Goal: Task Accomplishment & Management: Complete application form

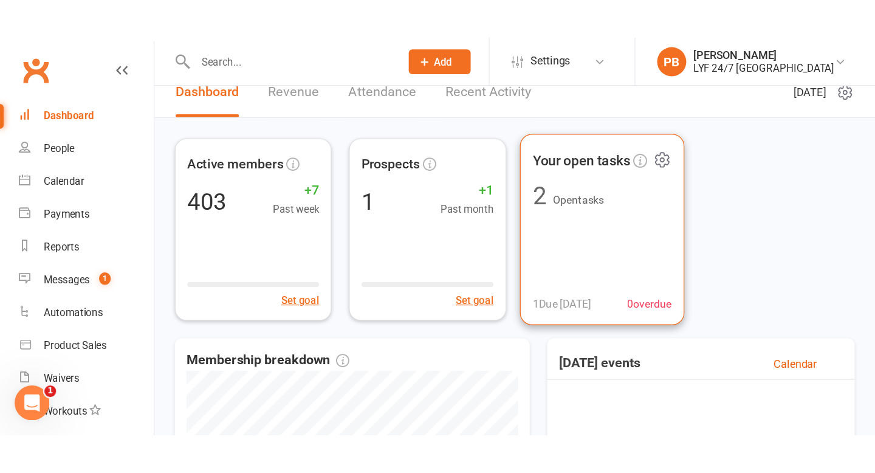
scroll to position [5, 0]
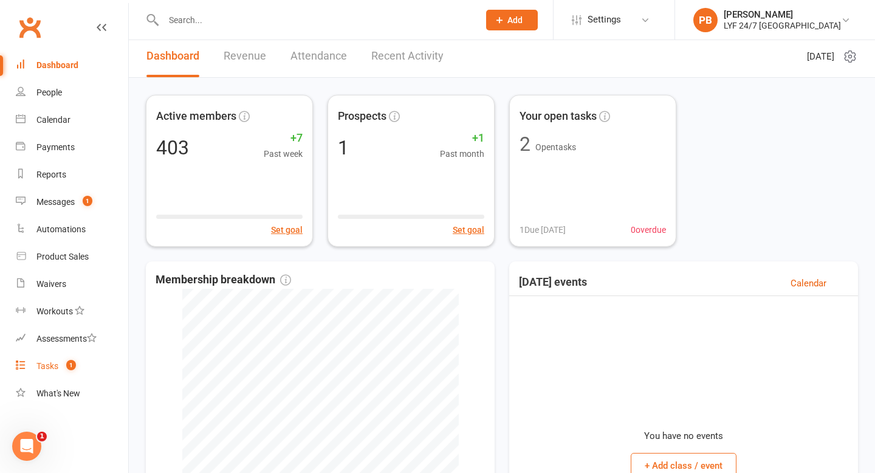
click at [48, 331] on div "Tasks" at bounding box center [47, 366] width 22 height 10
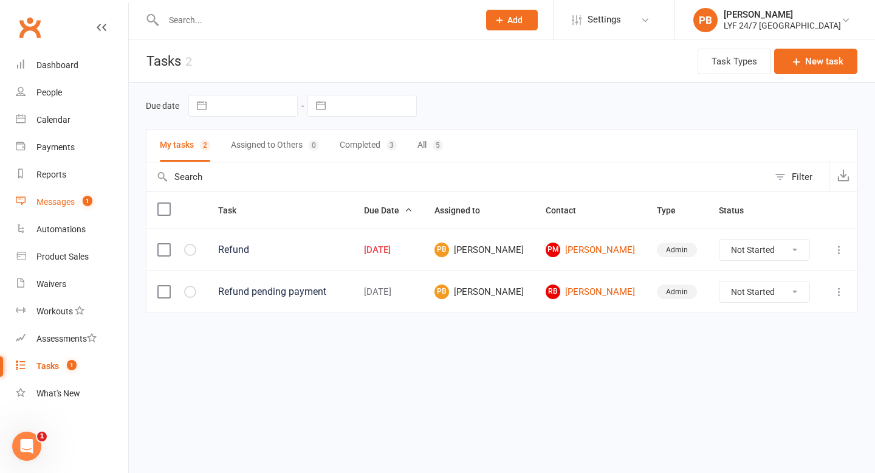
click at [65, 201] on div "Messages" at bounding box center [55, 202] width 38 height 10
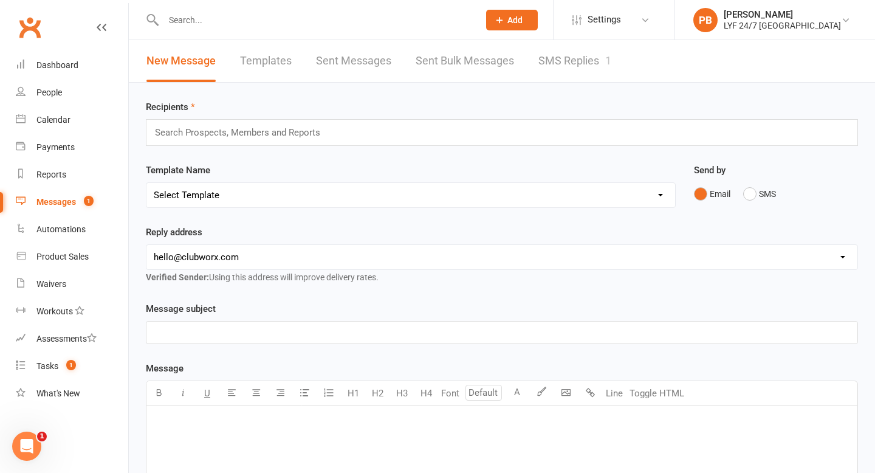
drag, startPoint x: 48, startPoint y: 369, endPoint x: 273, endPoint y: 59, distance: 383.3
click at [273, 59] on link "Templates" at bounding box center [266, 61] width 52 height 42
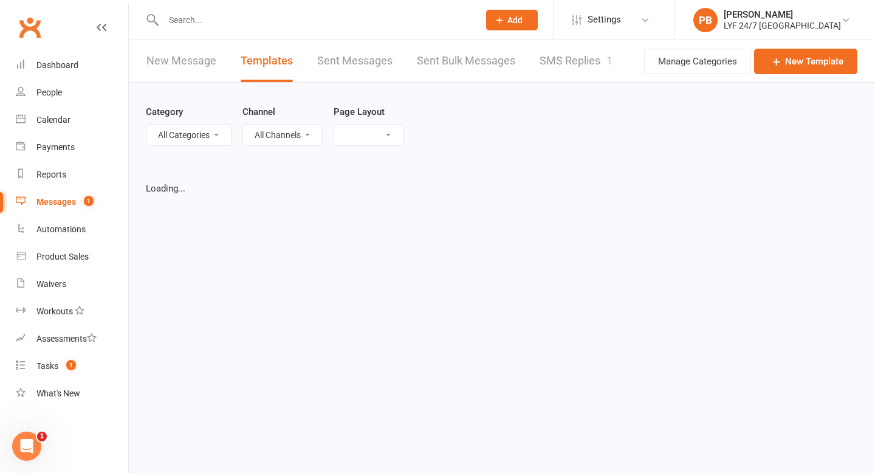
select select "grid"
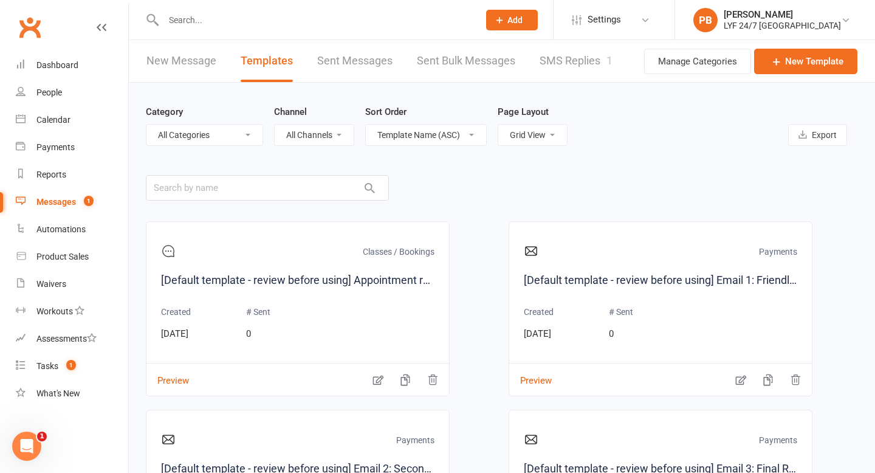
drag, startPoint x: 273, startPoint y: 59, endPoint x: 560, endPoint y: 63, distance: 286.3
click at [560, 63] on link "SMS Replies 1" at bounding box center [576, 61] width 73 height 42
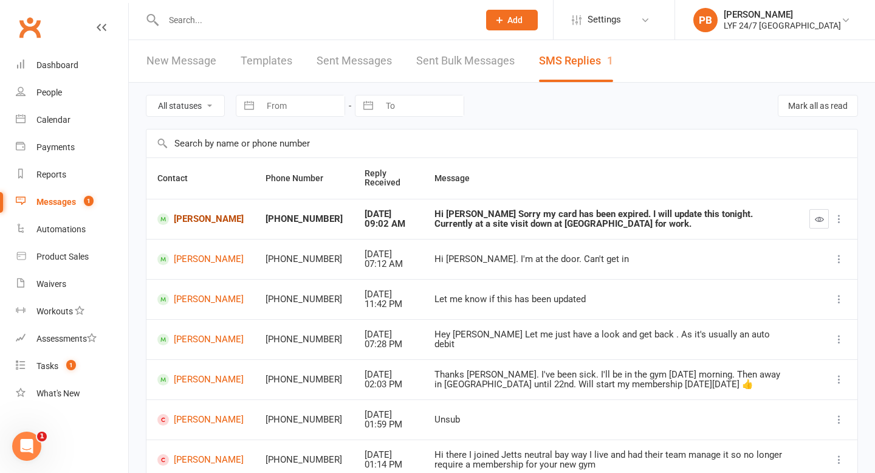
click at [191, 225] on link "[PERSON_NAME]" at bounding box center [200, 219] width 86 height 12
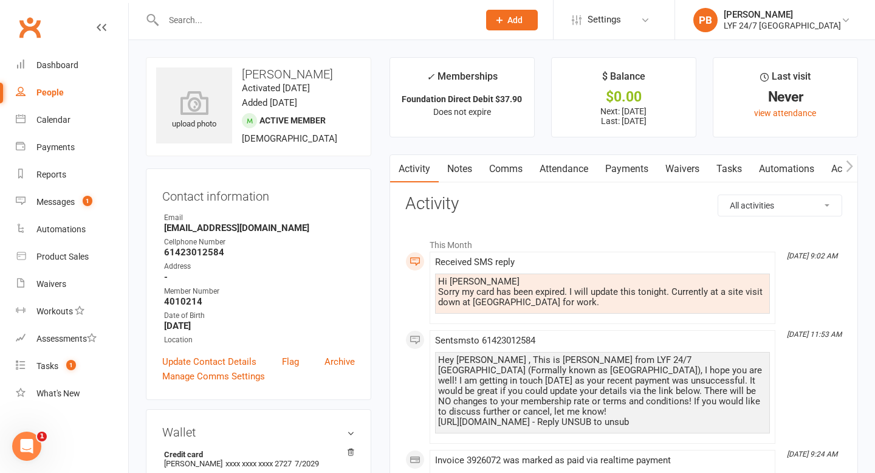
click at [507, 173] on link "Comms" at bounding box center [506, 169] width 50 height 28
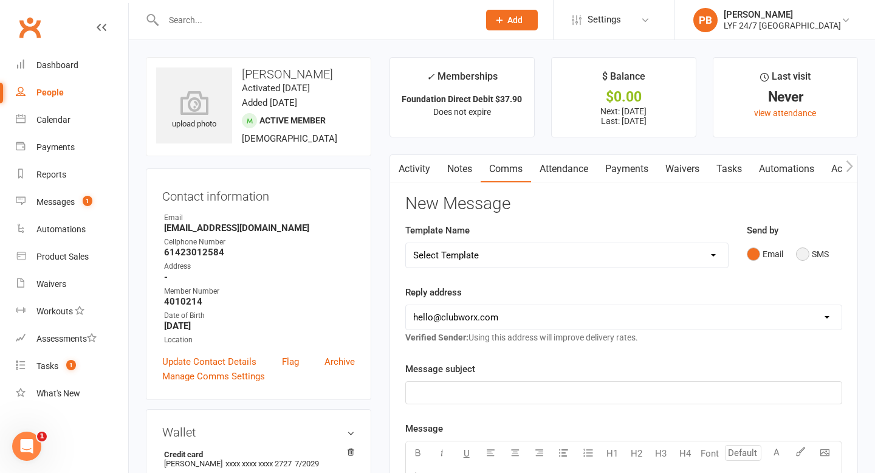
click at [729, 252] on button "SMS" at bounding box center [812, 253] width 33 height 23
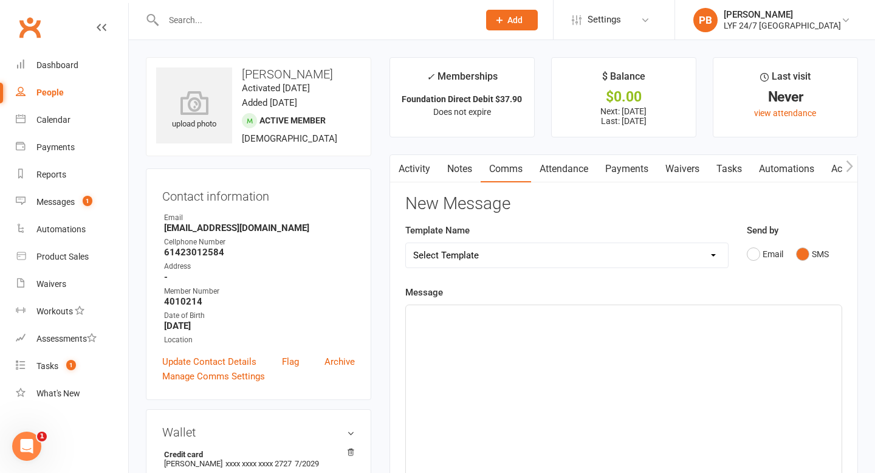
click at [584, 331] on div "﻿" at bounding box center [624, 396] width 436 height 182
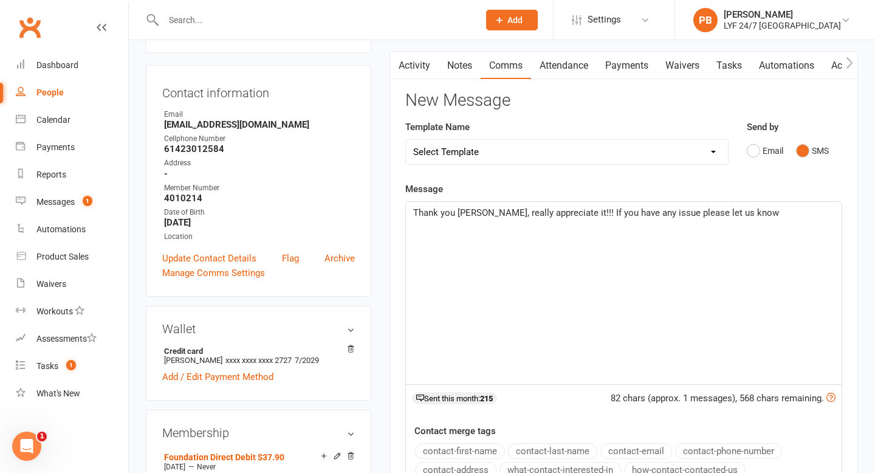
scroll to position [106, 0]
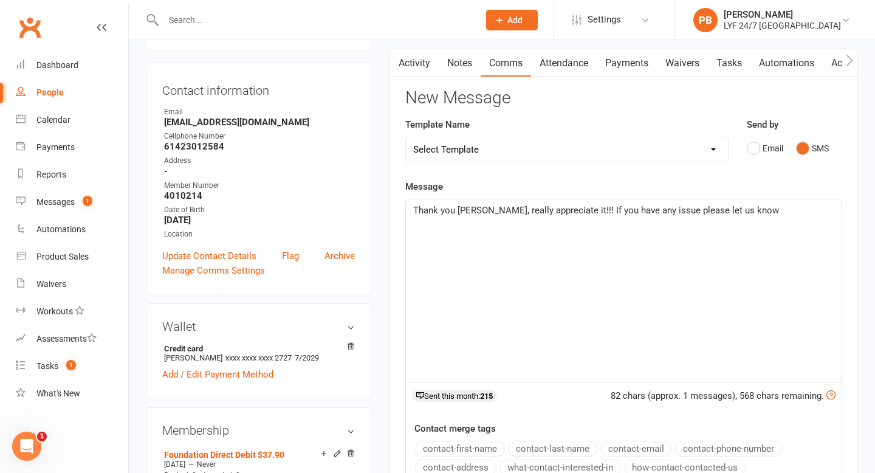
click at [660, 210] on span "Thank you [PERSON_NAME], really appreciate it!!! If you have any issue please l…" at bounding box center [596, 210] width 366 height 11
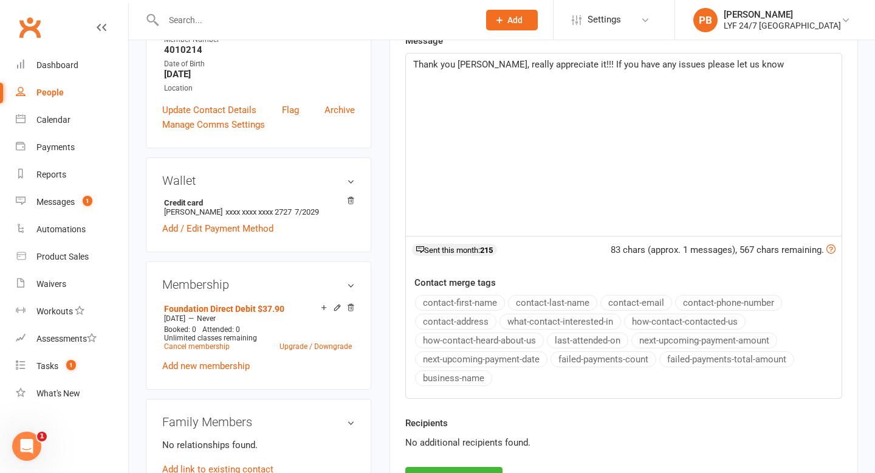
scroll to position [393, 0]
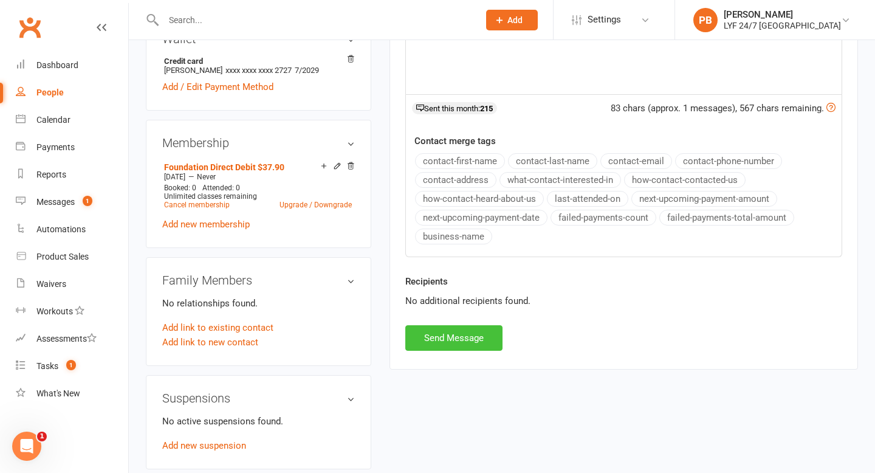
click at [451, 331] on button "Send Message" at bounding box center [453, 338] width 97 height 26
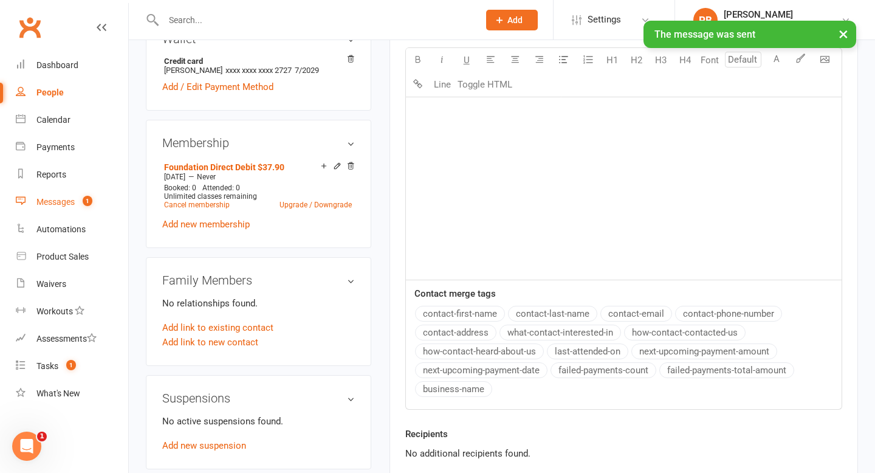
click at [67, 203] on div "Messages" at bounding box center [55, 202] width 38 height 10
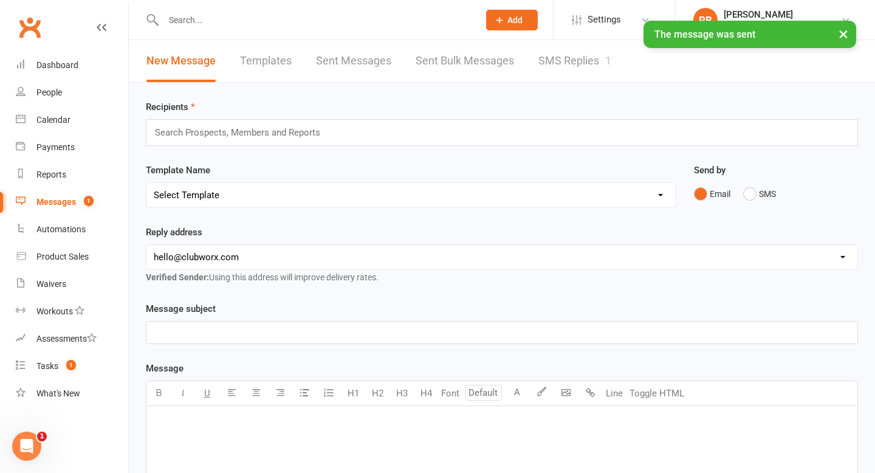
click at [546, 64] on link "SMS Replies 1" at bounding box center [574, 61] width 73 height 42
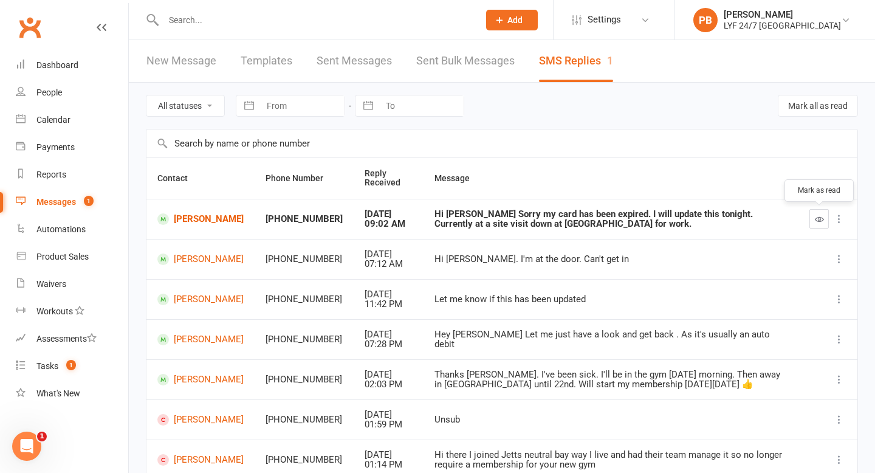
click at [729, 221] on button "button" at bounding box center [818, 218] width 19 height 19
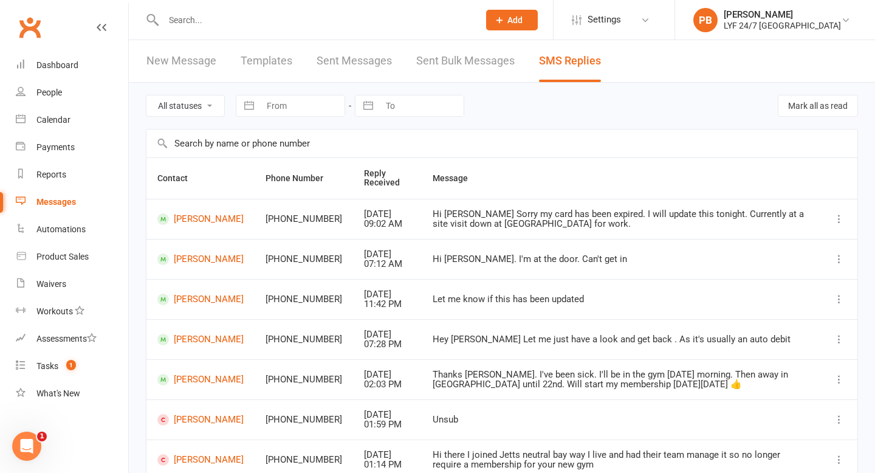
click at [294, 12] on input "text" at bounding box center [315, 20] width 311 height 17
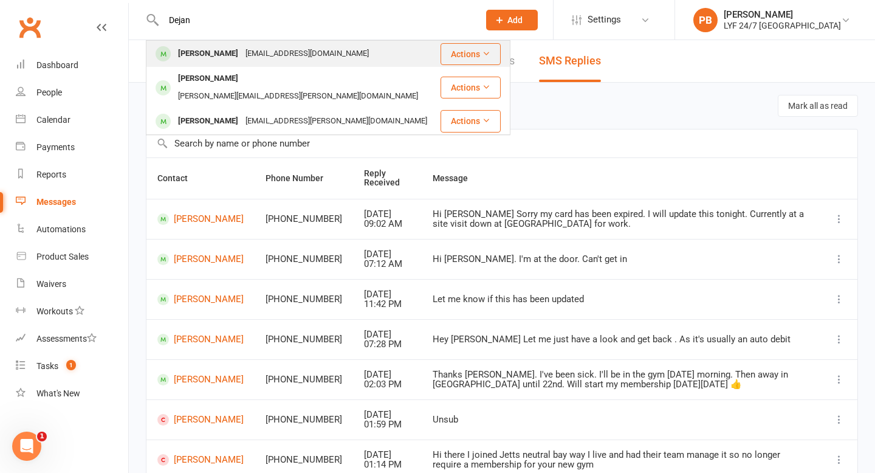
type input "Dejan"
click at [224, 59] on div "[PERSON_NAME]" at bounding box center [207, 54] width 67 height 18
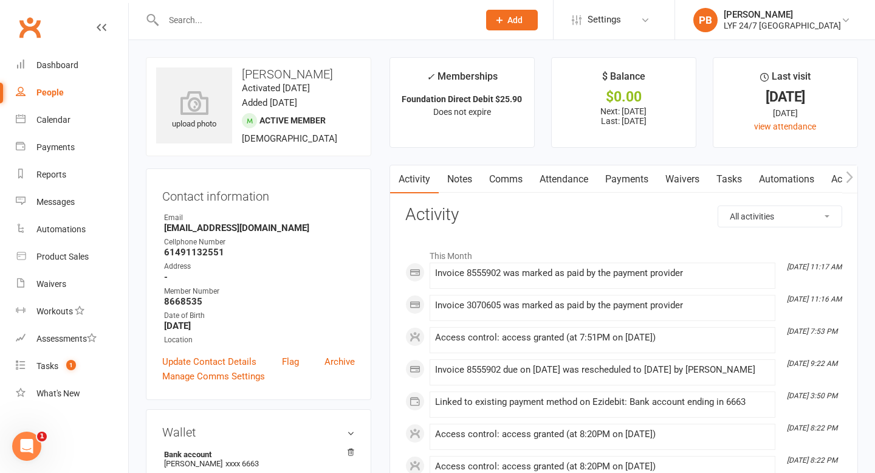
scroll to position [15, 0]
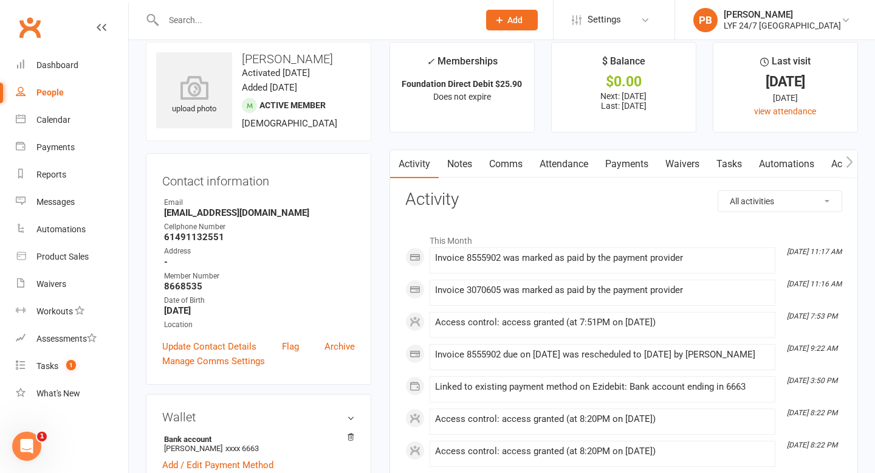
click at [632, 171] on link "Payments" at bounding box center [627, 164] width 60 height 28
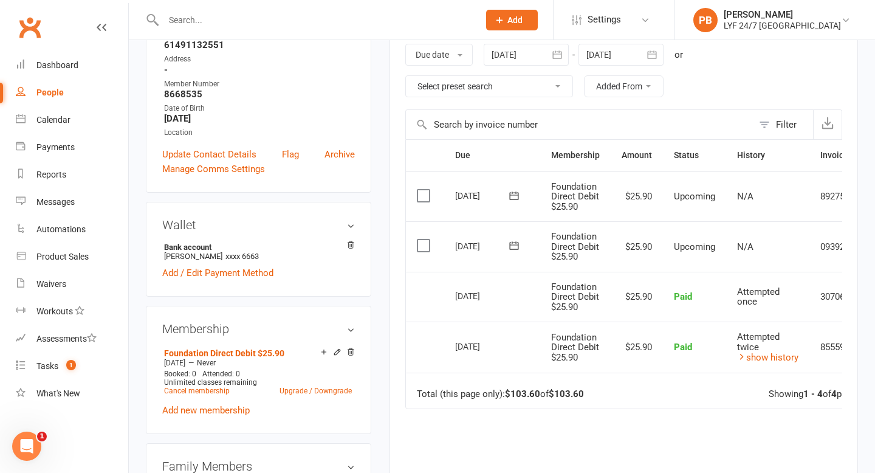
scroll to position [210, 0]
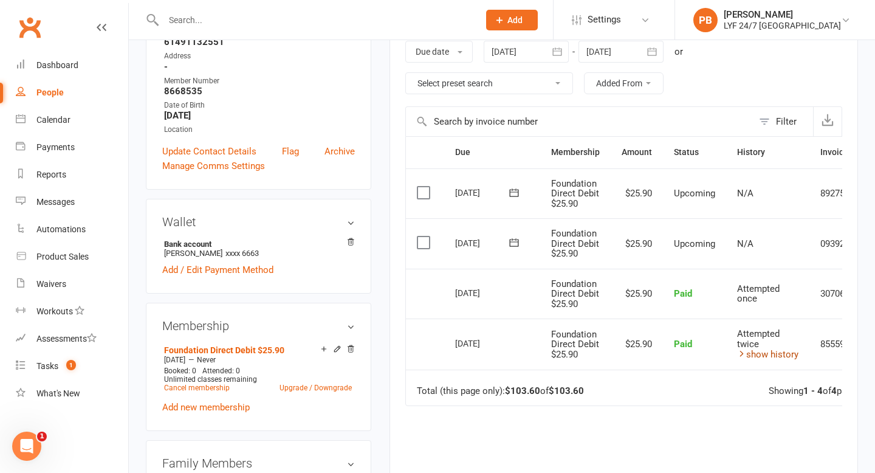
click at [729, 331] on link "show history" at bounding box center [767, 354] width 61 height 11
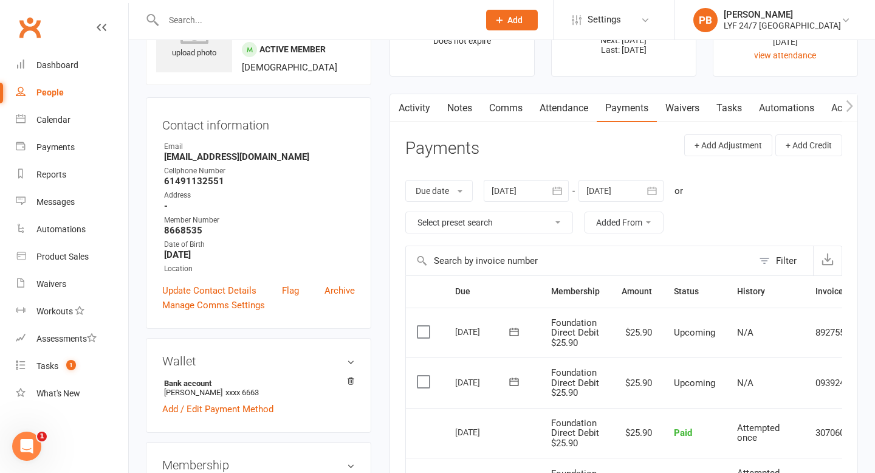
scroll to position [5, 0]
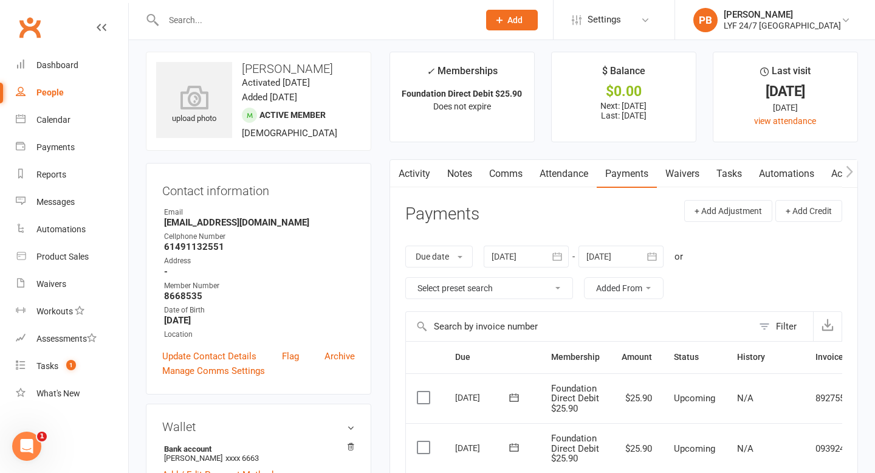
click at [511, 171] on link "Comms" at bounding box center [506, 174] width 50 height 28
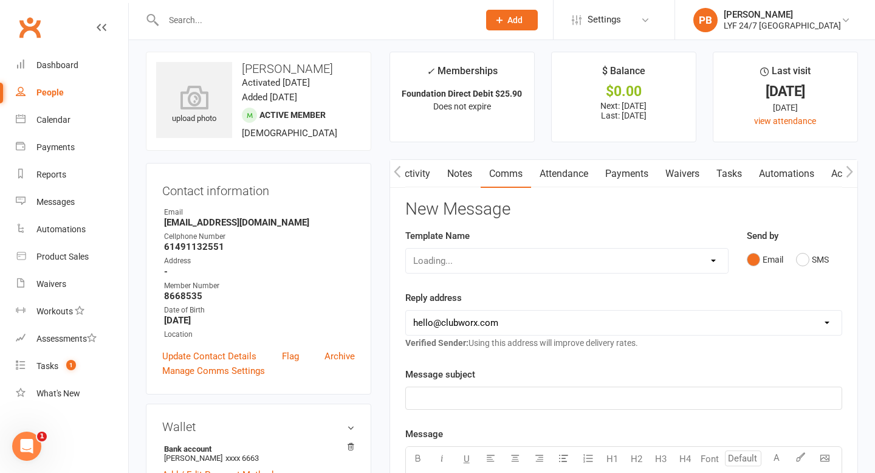
scroll to position [0, 2]
click at [729, 259] on button "SMS" at bounding box center [812, 259] width 33 height 23
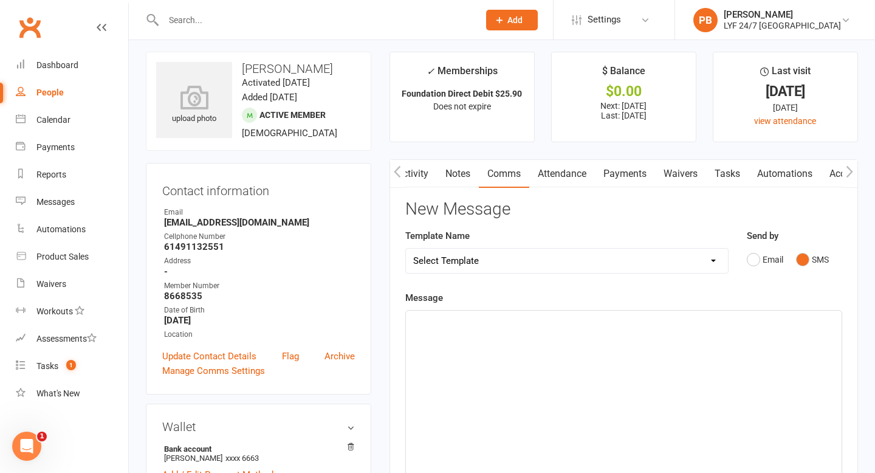
click at [505, 331] on div "﻿" at bounding box center [624, 402] width 436 height 182
click at [644, 172] on link "Payments" at bounding box center [624, 174] width 60 height 28
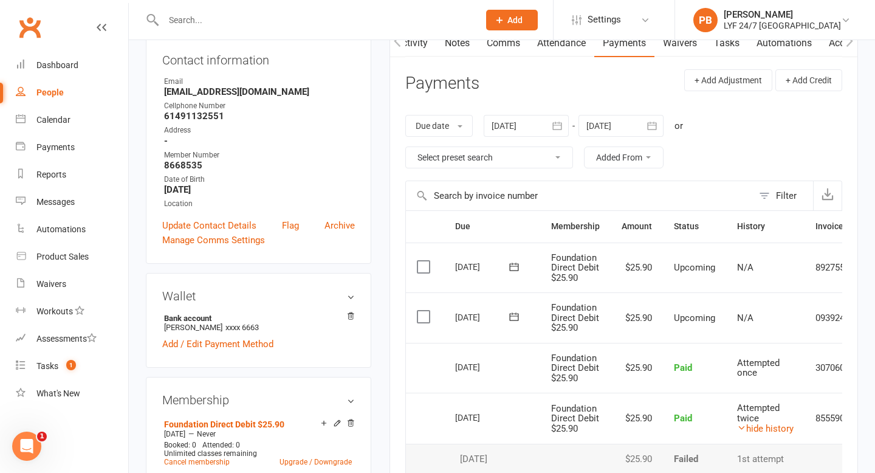
scroll to position [326, 0]
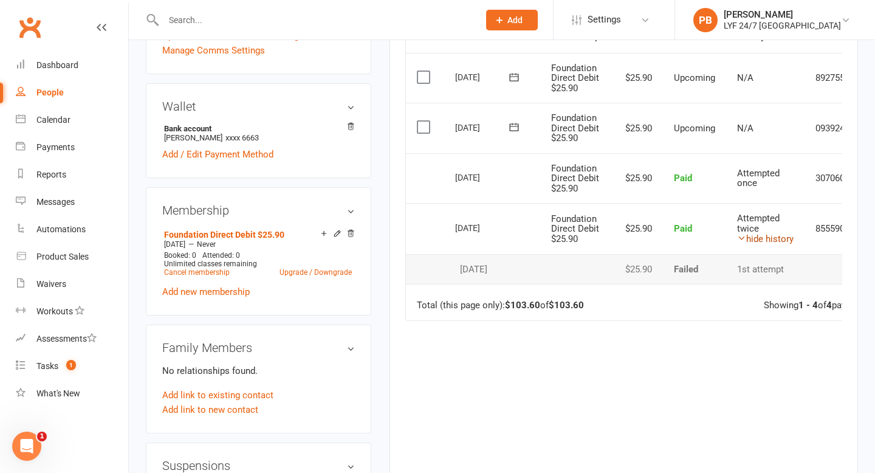
click at [729, 235] on link "hide history" at bounding box center [765, 238] width 57 height 11
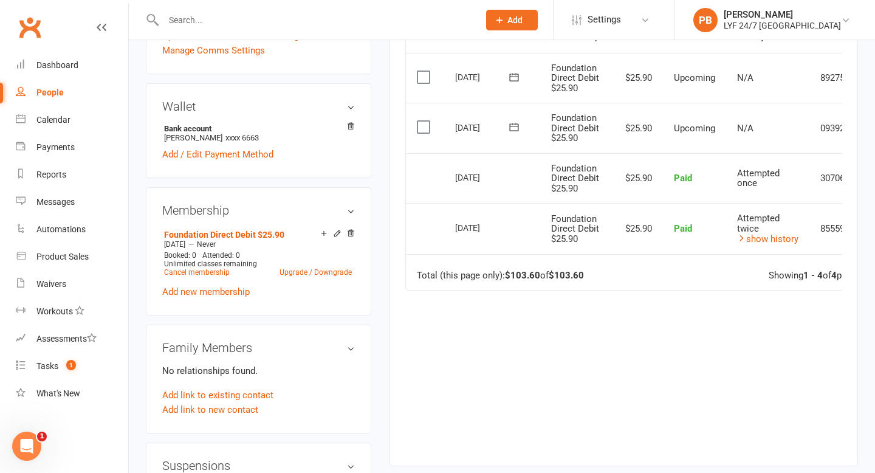
click at [729, 244] on td "Attempted twice show history" at bounding box center [767, 228] width 83 height 51
click at [729, 238] on link "show history" at bounding box center [767, 238] width 61 height 11
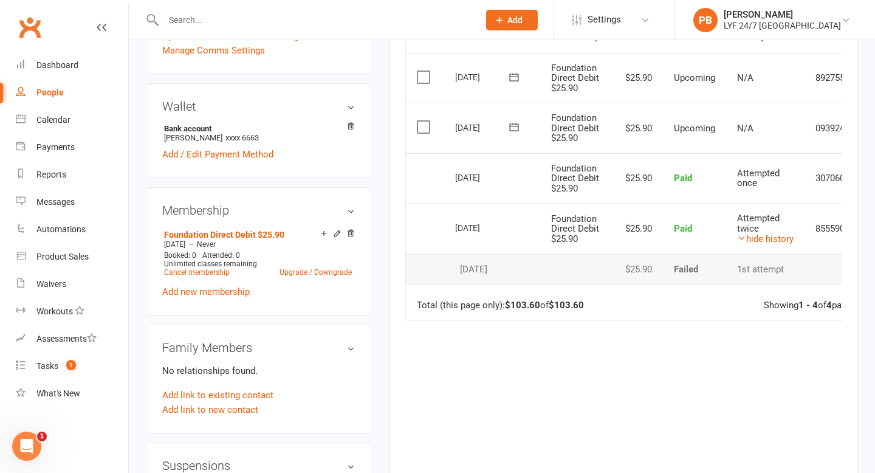
click at [244, 21] on input "text" at bounding box center [315, 20] width 311 height 17
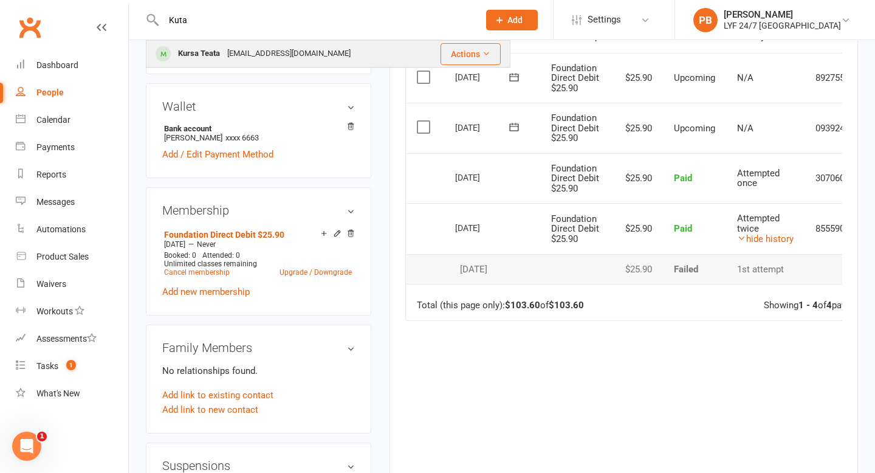
type input "Kuta"
click at [184, 54] on div "Kursa Teata" at bounding box center [198, 54] width 49 height 18
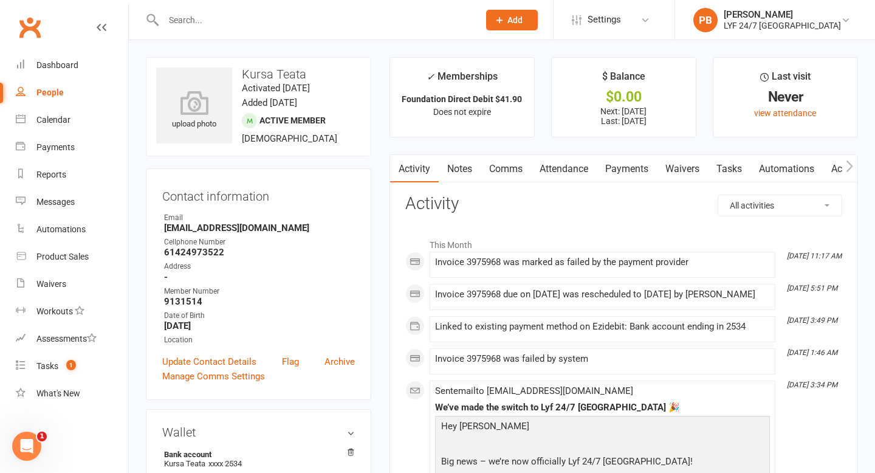
click at [625, 160] on link "Payments" at bounding box center [627, 169] width 60 height 28
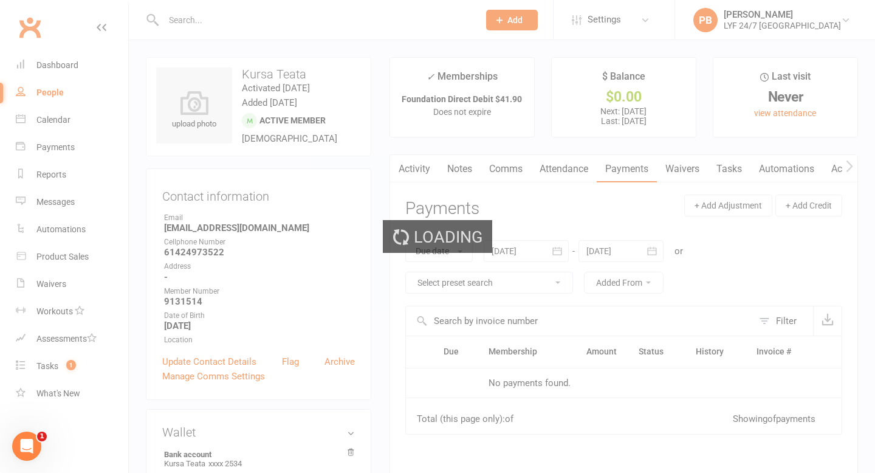
click at [625, 160] on div "Loading" at bounding box center [437, 236] width 875 height 473
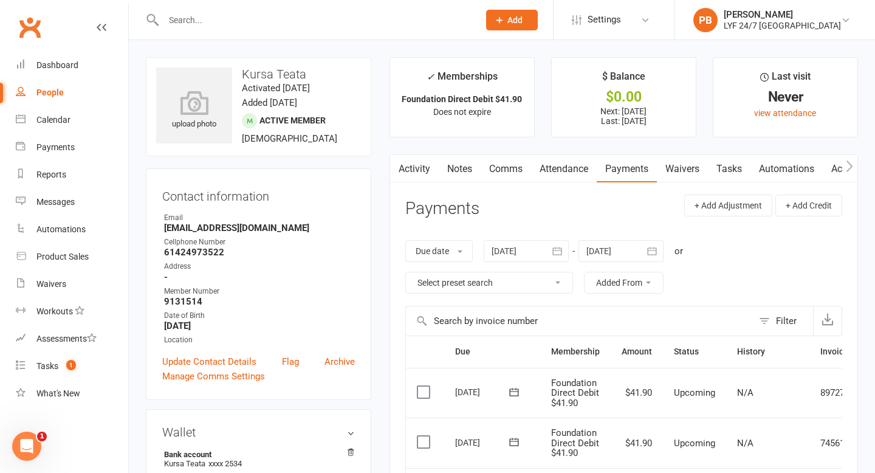
click at [729, 163] on icon "button" at bounding box center [850, 166] width 7 height 12
click at [611, 170] on link "Tasks" at bounding box center [604, 169] width 43 height 28
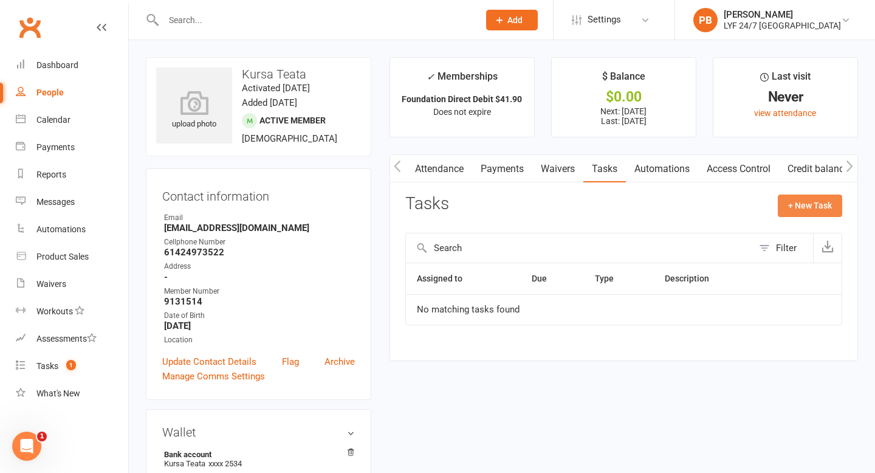
click at [729, 207] on button "+ New Task" at bounding box center [810, 205] width 64 height 22
select select "53324"
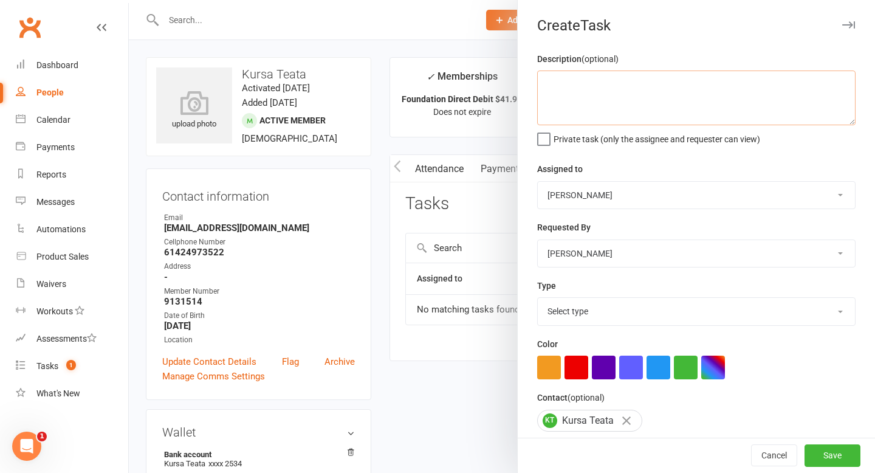
click at [606, 100] on textarea at bounding box center [696, 97] width 318 height 55
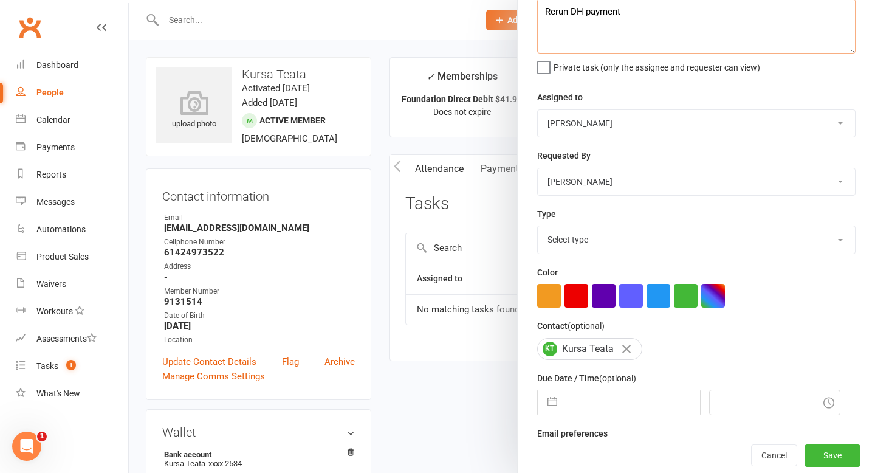
scroll to position [91, 0]
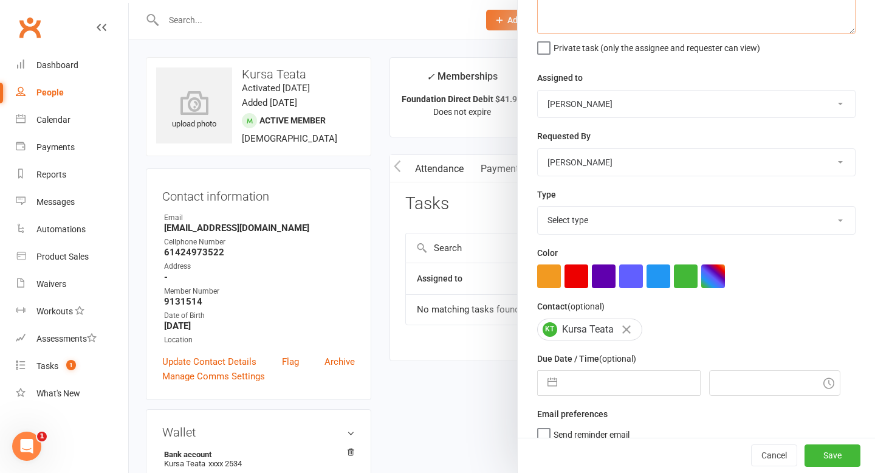
type textarea "Rerun DH payment"
click at [698, 227] on select "Select type Admin E-mail Meeting Phone call Add new task type" at bounding box center [696, 220] width 317 height 27
select select "35208"
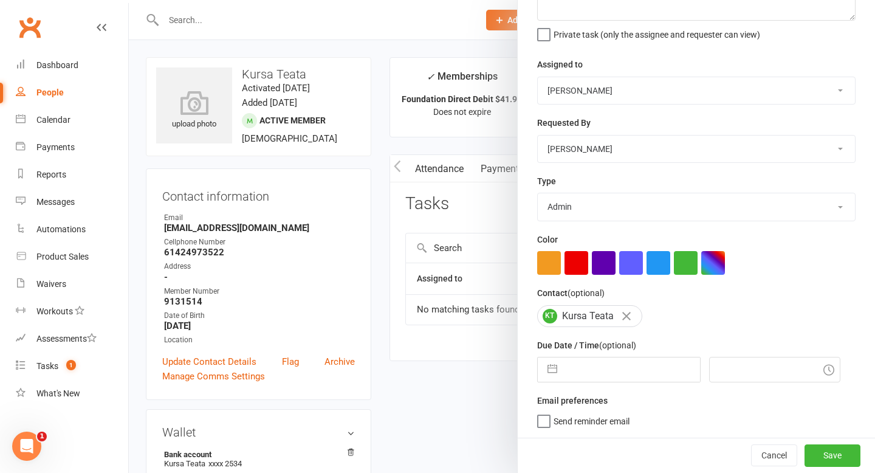
click at [597, 331] on input "text" at bounding box center [631, 369] width 137 height 24
select select "6"
select select "2025"
select select "7"
select select "2025"
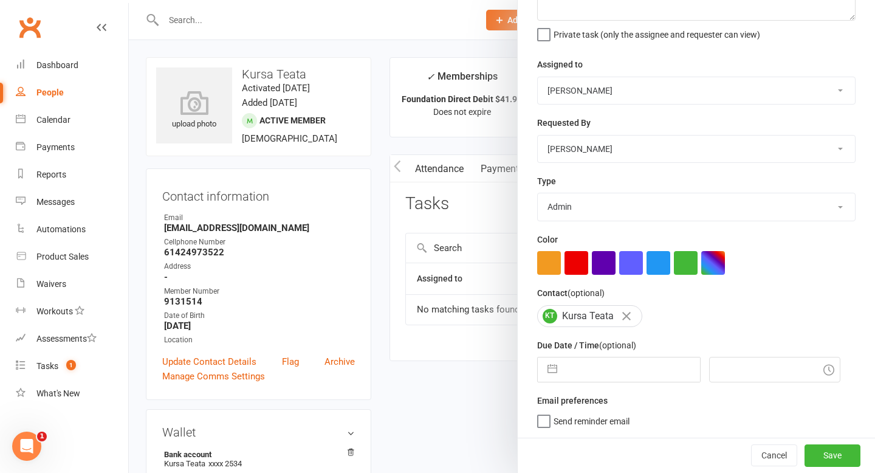
select select "8"
select select "2025"
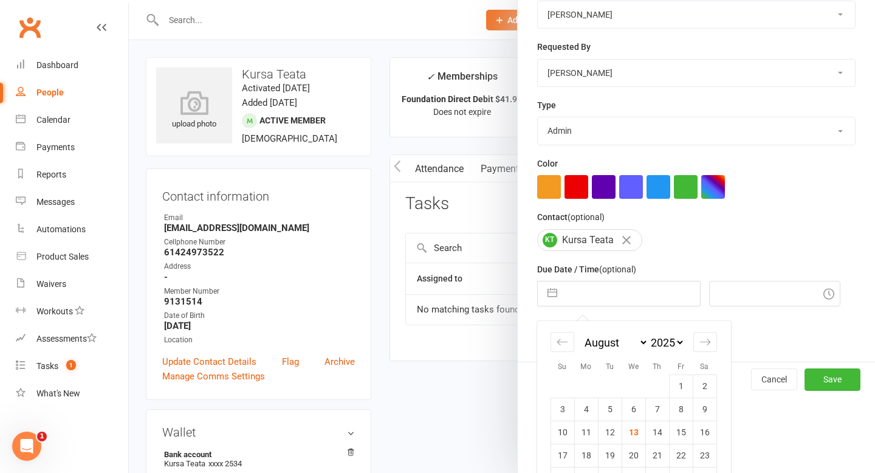
scroll to position [237, 0]
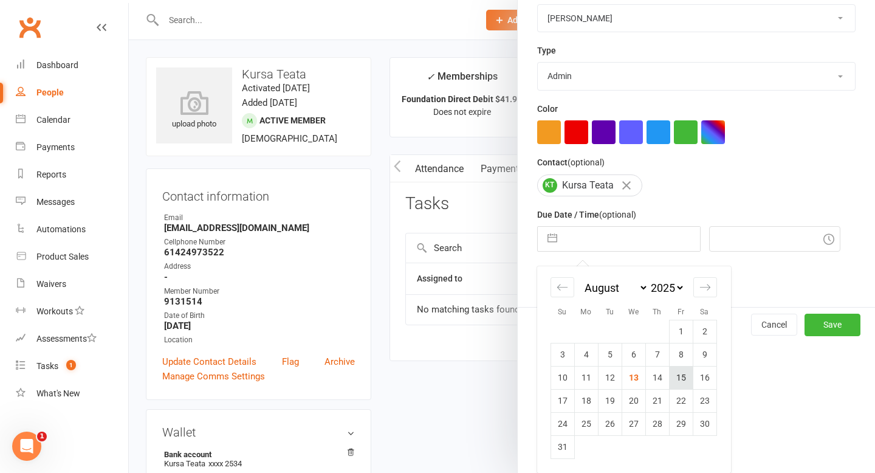
click at [679, 331] on td "15" at bounding box center [681, 377] width 24 height 23
type input "[DATE]"
type input "6:45pm"
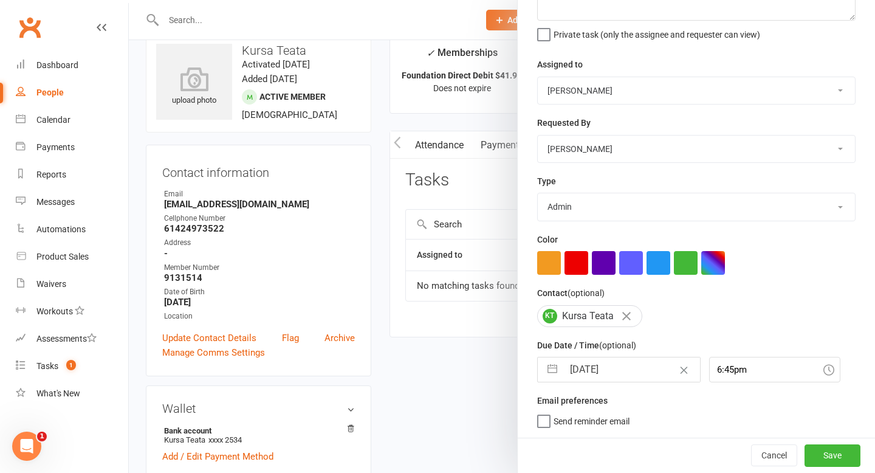
scroll to position [156, 0]
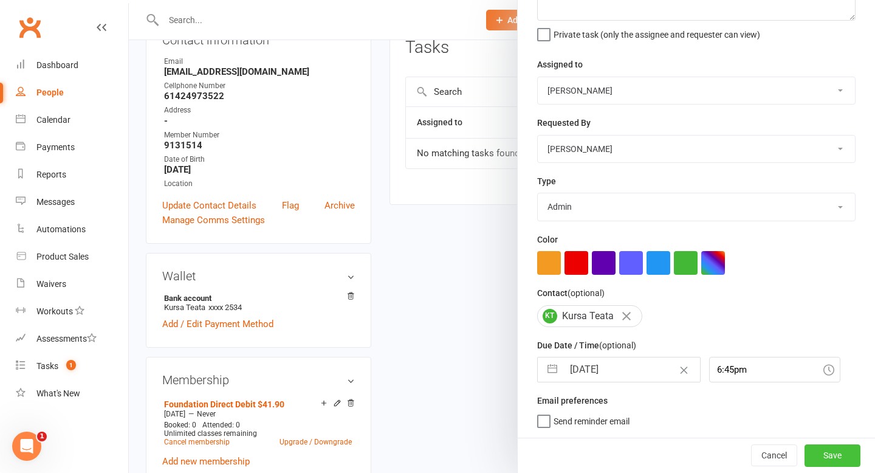
click at [729, 331] on button "Save" at bounding box center [833, 455] width 56 height 22
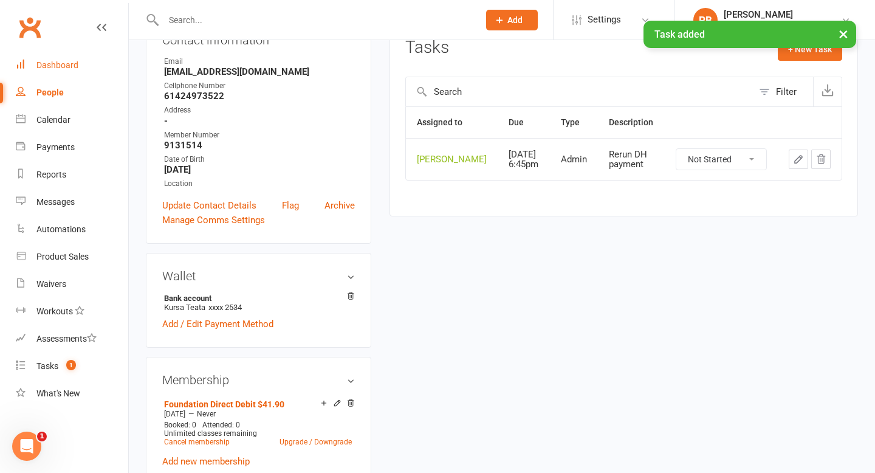
click at [70, 62] on div "Dashboard" at bounding box center [57, 65] width 42 height 10
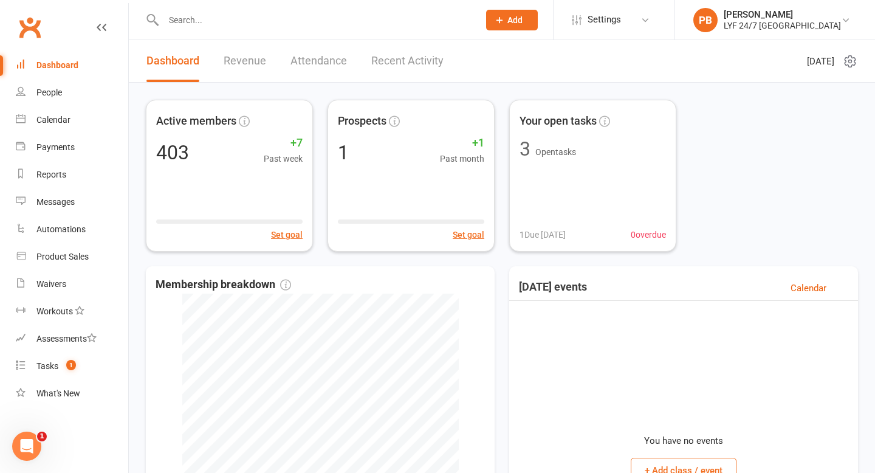
click at [212, 16] on input "text" at bounding box center [315, 20] width 311 height 17
type input "E"
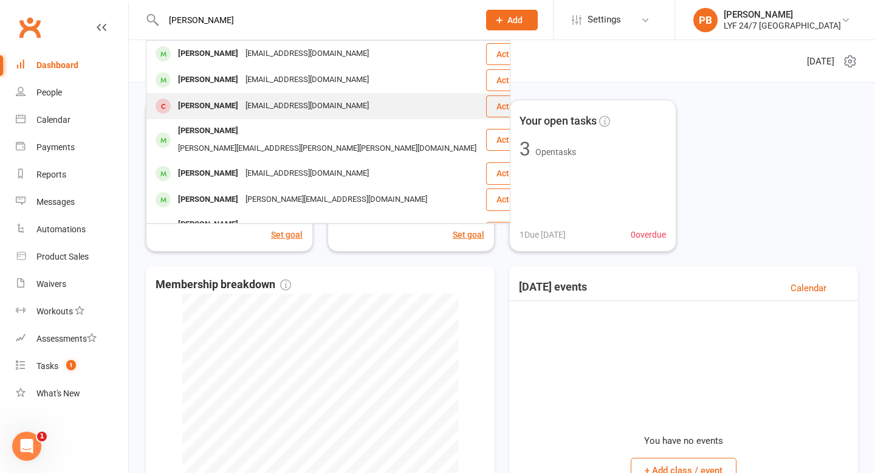
type input "[PERSON_NAME]"
click at [191, 112] on div "[PERSON_NAME]" at bounding box center [207, 106] width 67 height 18
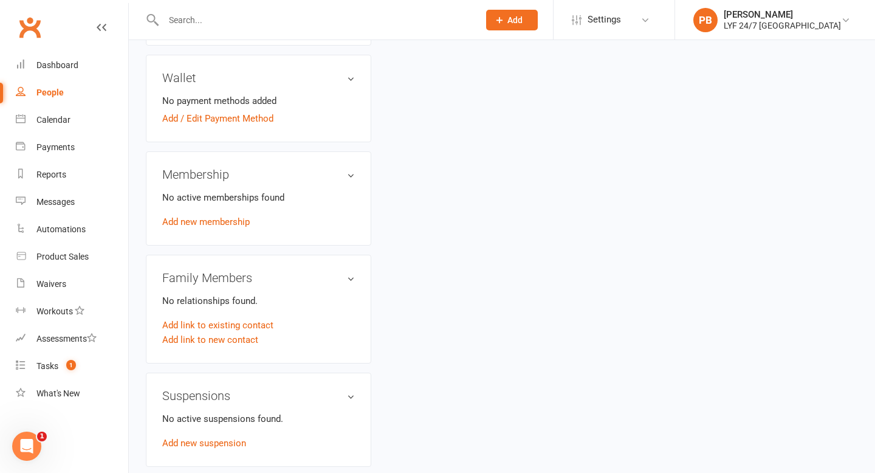
scroll to position [370, 0]
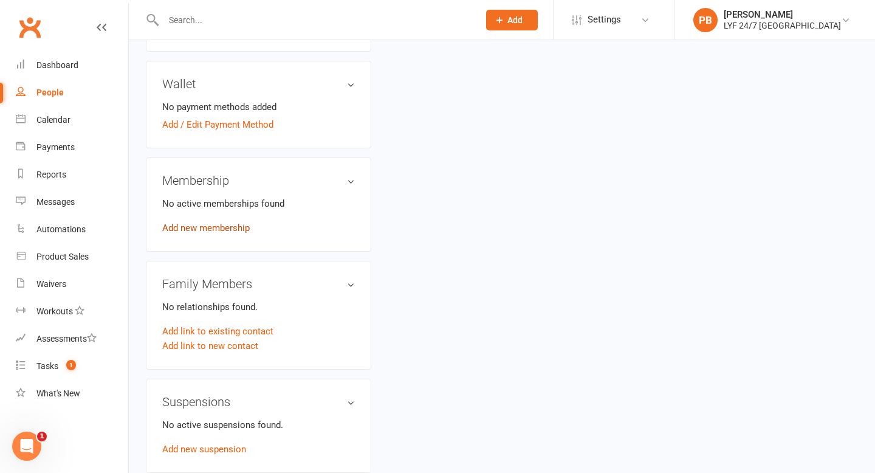
click at [222, 227] on link "Add new membership" at bounding box center [206, 227] width 88 height 11
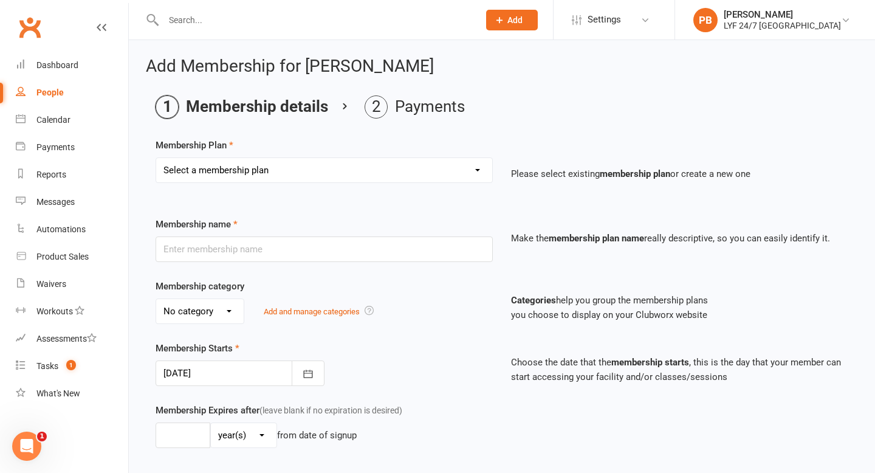
click at [474, 171] on select "Select a membership plan Create new Membership Plan Foundation Direct Debit $41…" at bounding box center [324, 170] width 336 height 24
select select "19"
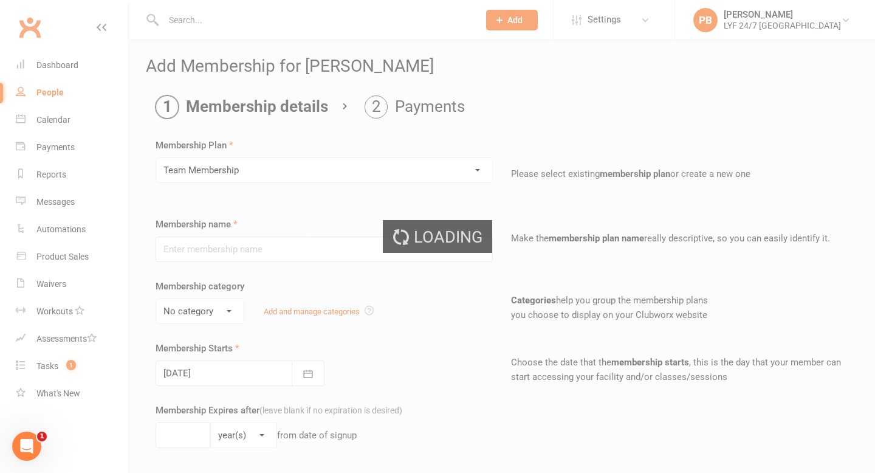
type input "Team Membership"
select select "4"
type input "0"
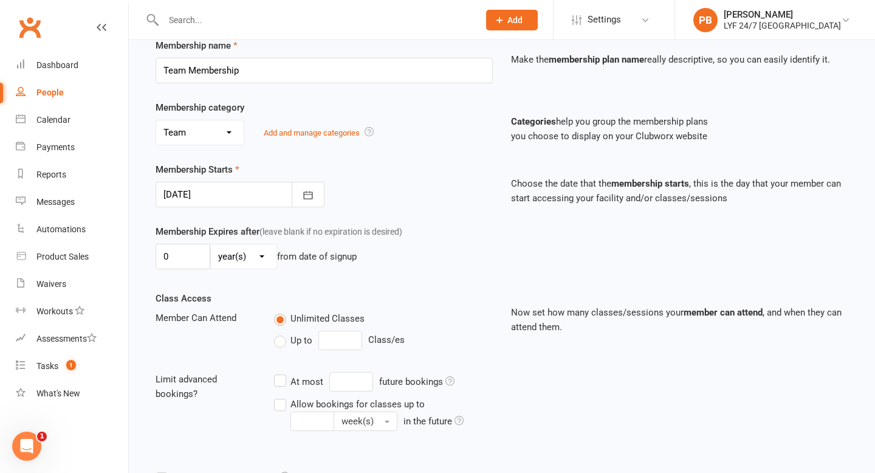
scroll to position [346, 0]
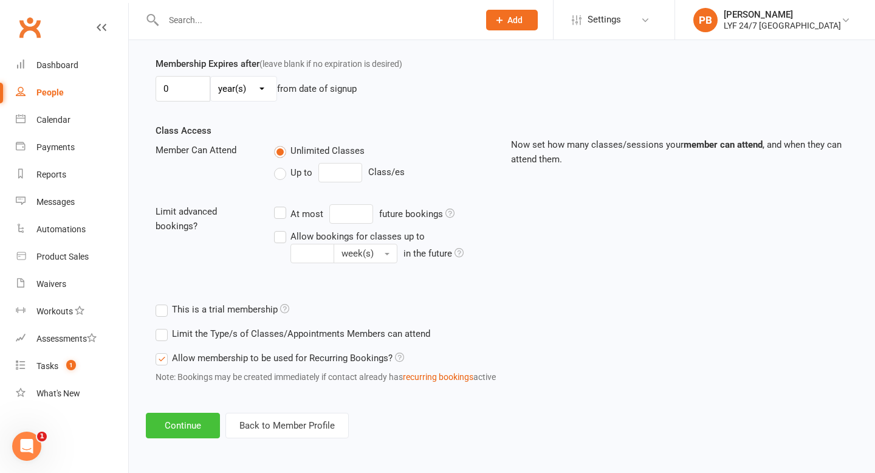
click at [190, 331] on button "Continue" at bounding box center [183, 426] width 74 height 26
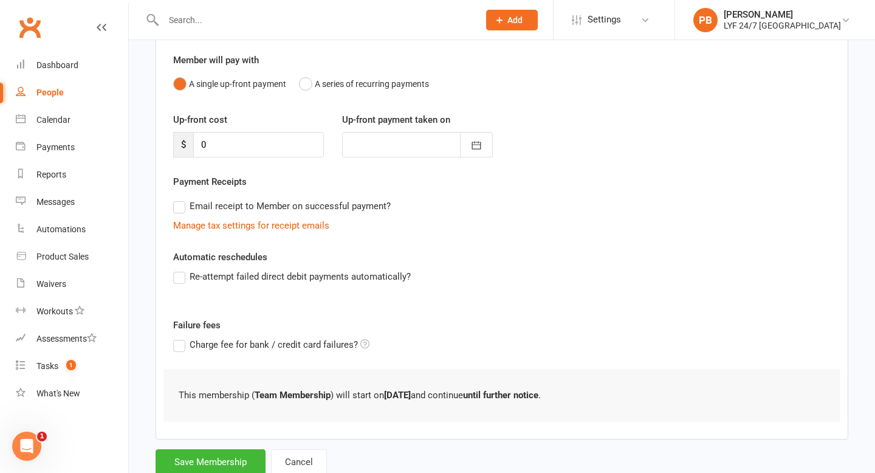
scroll to position [140, 0]
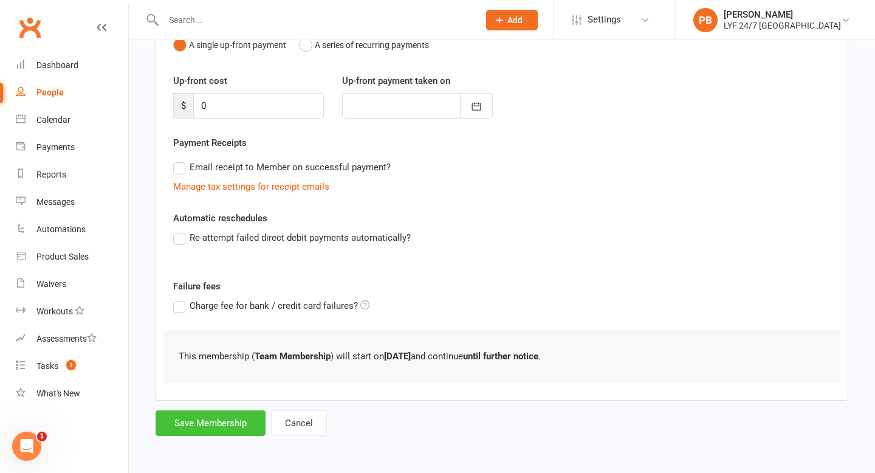
click at [203, 331] on button "Save Membership" at bounding box center [211, 423] width 110 height 26
